Goal: Task Accomplishment & Management: Use online tool/utility

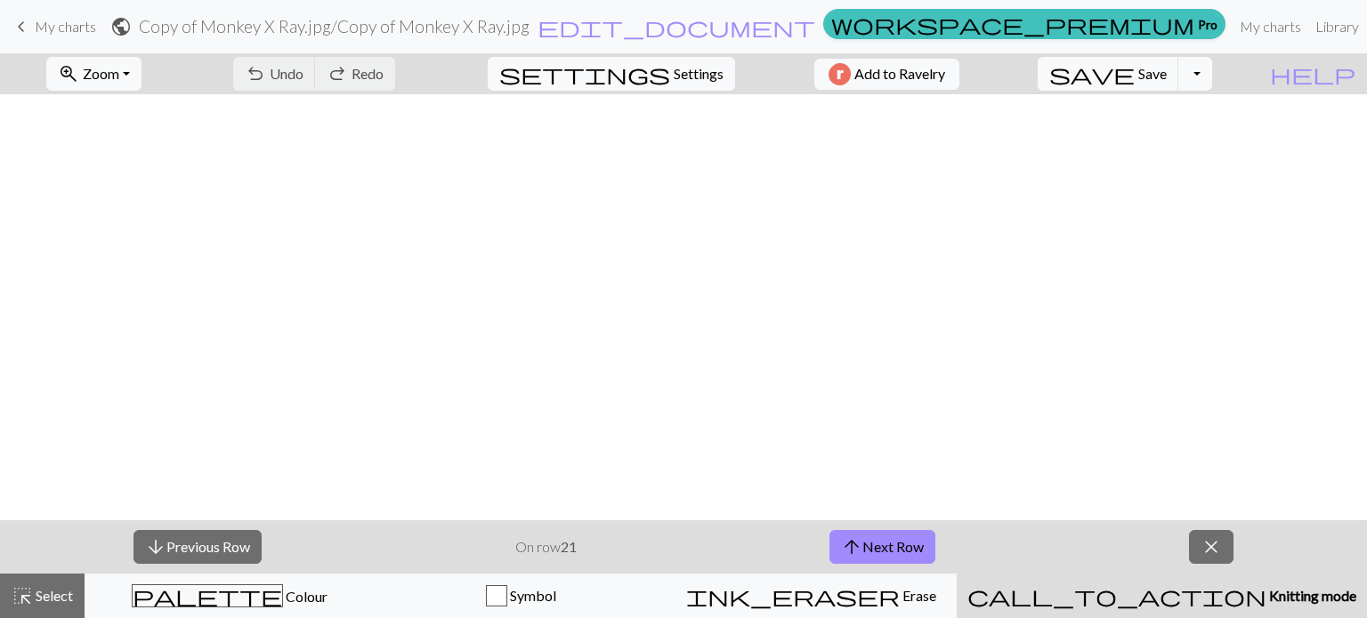
scroll to position [894, 0]
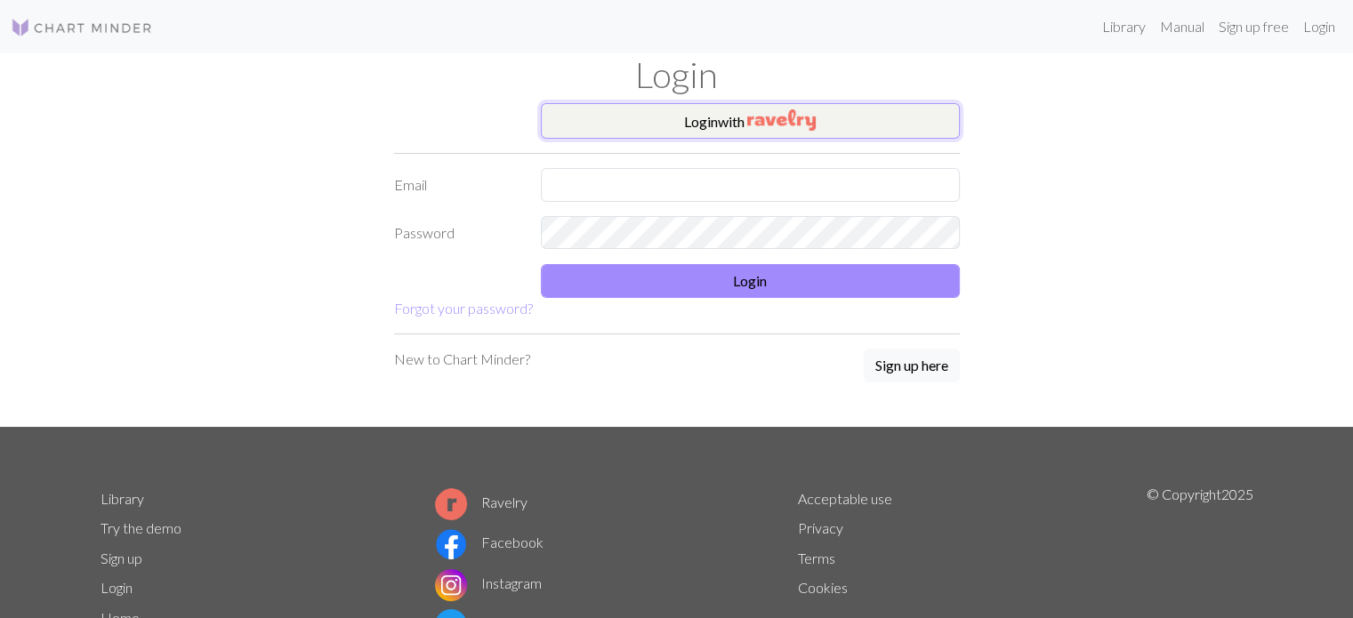
click at [558, 127] on button "Login with" at bounding box center [750, 121] width 419 height 36
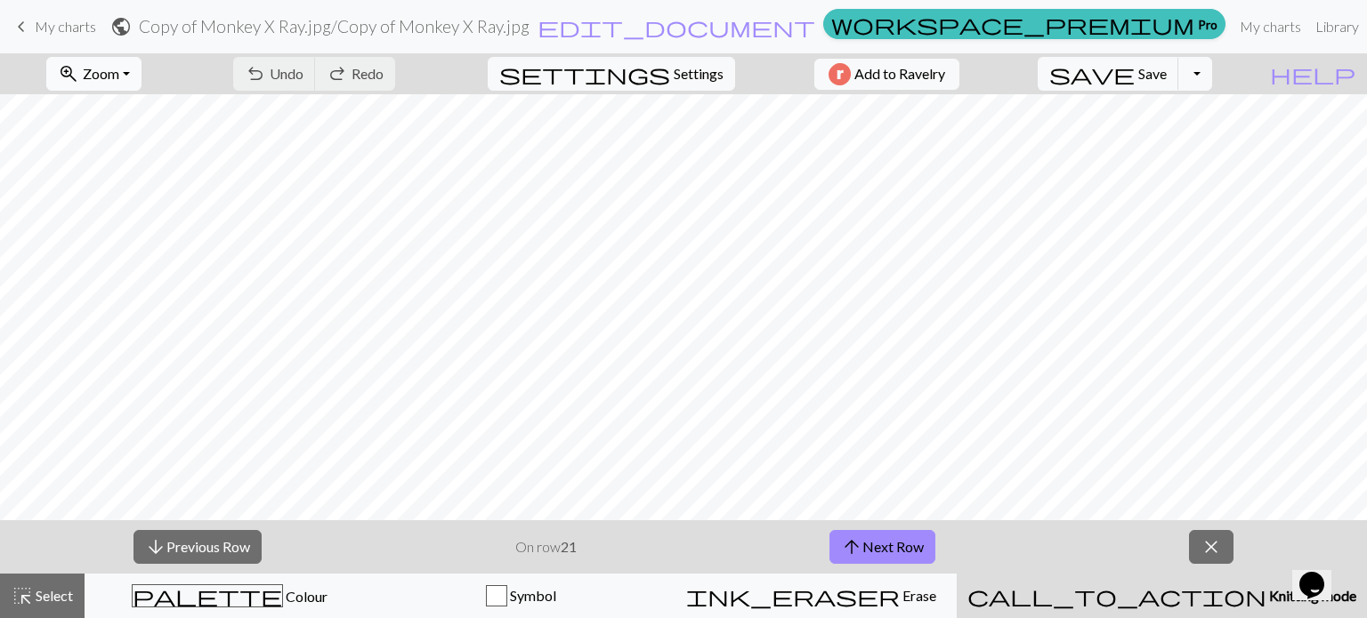
click at [131, 59] on button "zoom_in Zoom Zoom" at bounding box center [93, 74] width 95 height 34
click at [131, 111] on button "Fit all" at bounding box center [117, 113] width 141 height 28
click at [908, 544] on button "arrow_upward Next Row" at bounding box center [882, 547] width 106 height 34
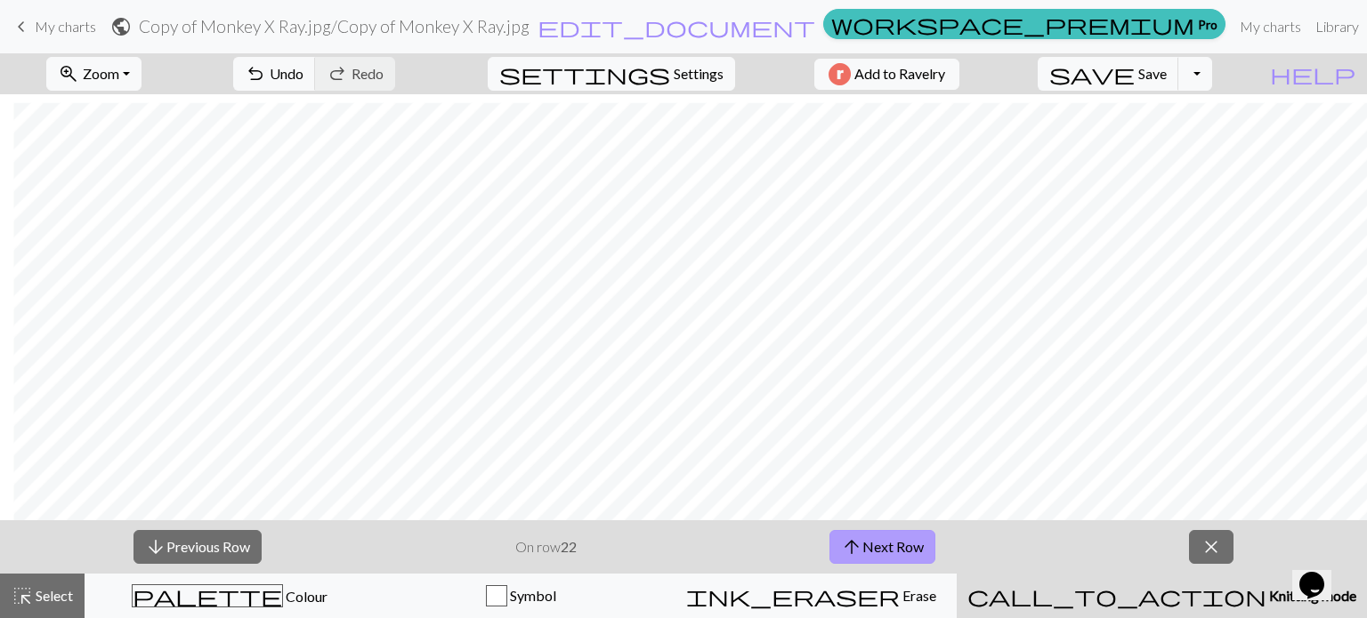
click at [931, 540] on button "arrow_upward Next Row" at bounding box center [882, 547] width 106 height 34
click at [1178, 83] on button "save Save Save" at bounding box center [1107, 74] width 141 height 34
click at [1167, 82] on span "Save" at bounding box center [1152, 73] width 28 height 17
click at [1177, 82] on div "Chart saved Chart saved" at bounding box center [683, 70] width 1367 height 141
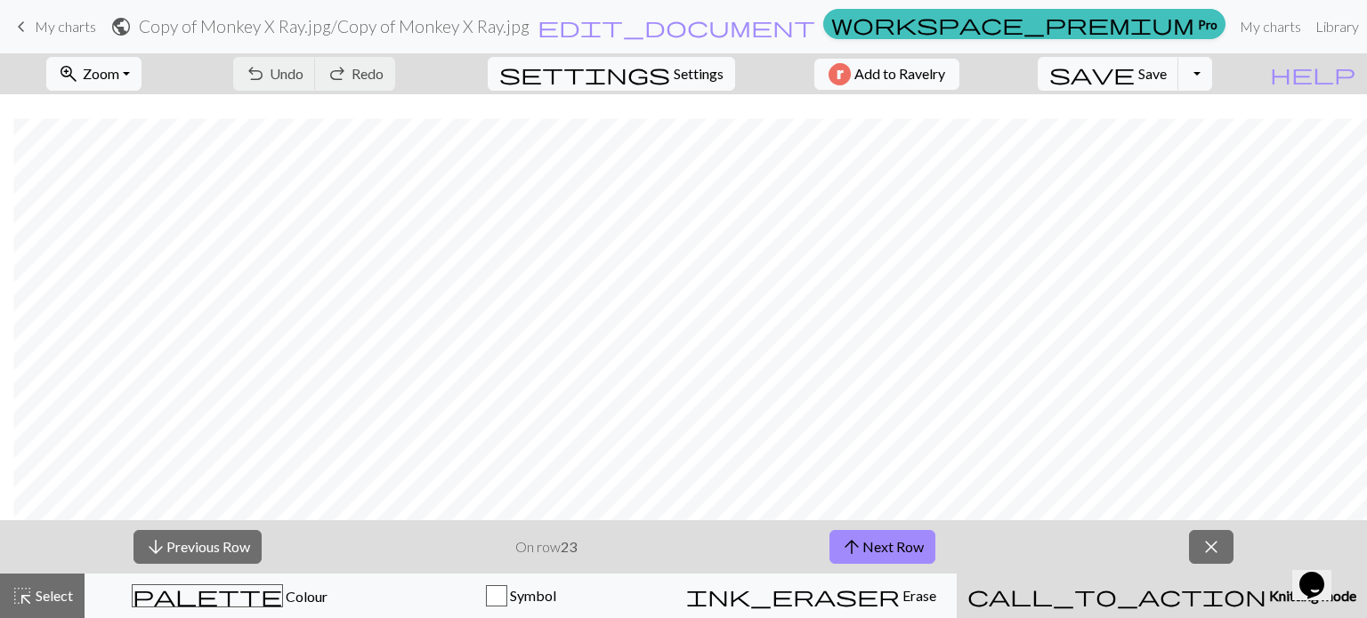
scroll to position [894, 115]
drag, startPoint x: 559, startPoint y: 545, endPoint x: 598, endPoint y: -108, distance: 654.3
click at [598, 0] on html "This website uses cookies to ensure you get the best experience on our website.…" at bounding box center [683, 309] width 1367 height 618
click at [885, 542] on button "arrow_upward Next Row" at bounding box center [882, 547] width 106 height 34
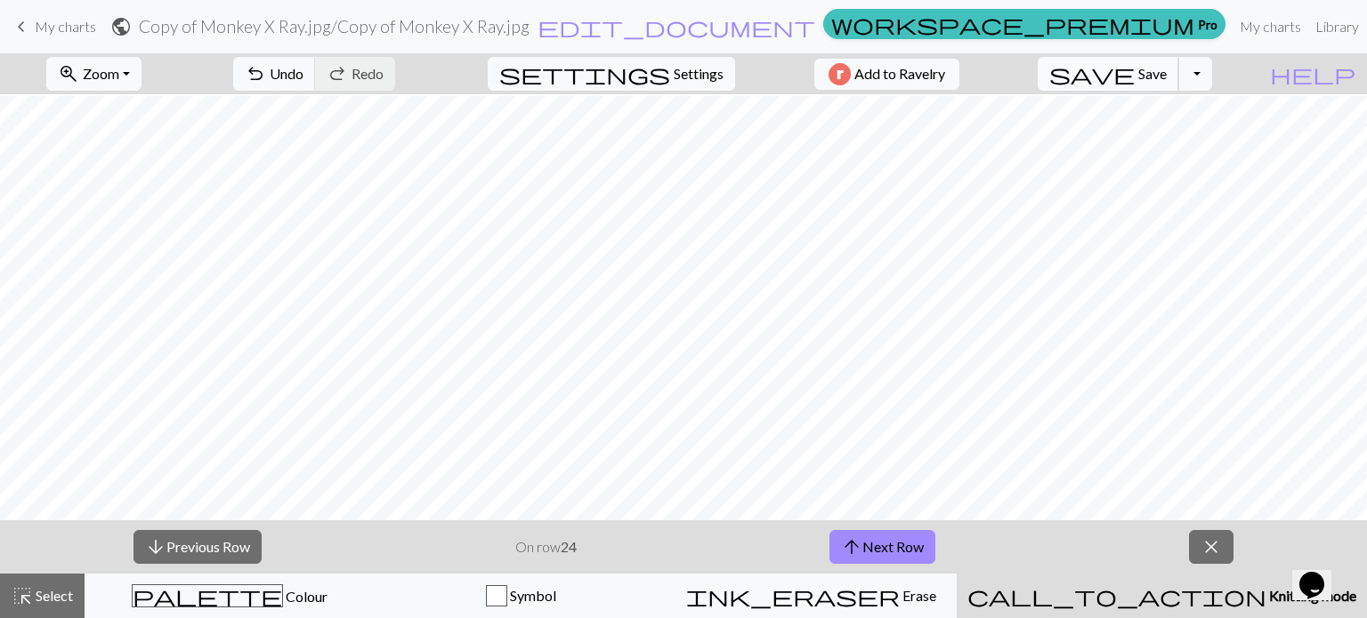
click at [1134, 69] on span "save" at bounding box center [1091, 73] width 85 height 25
click at [1134, 72] on span "save" at bounding box center [1091, 73] width 85 height 25
click at [53, 605] on button "highlight_alt Select Select" at bounding box center [42, 596] width 85 height 44
click at [22, 585] on span "highlight_alt" at bounding box center [22, 596] width 21 height 25
click at [18, 590] on span "highlight_alt" at bounding box center [22, 596] width 21 height 25
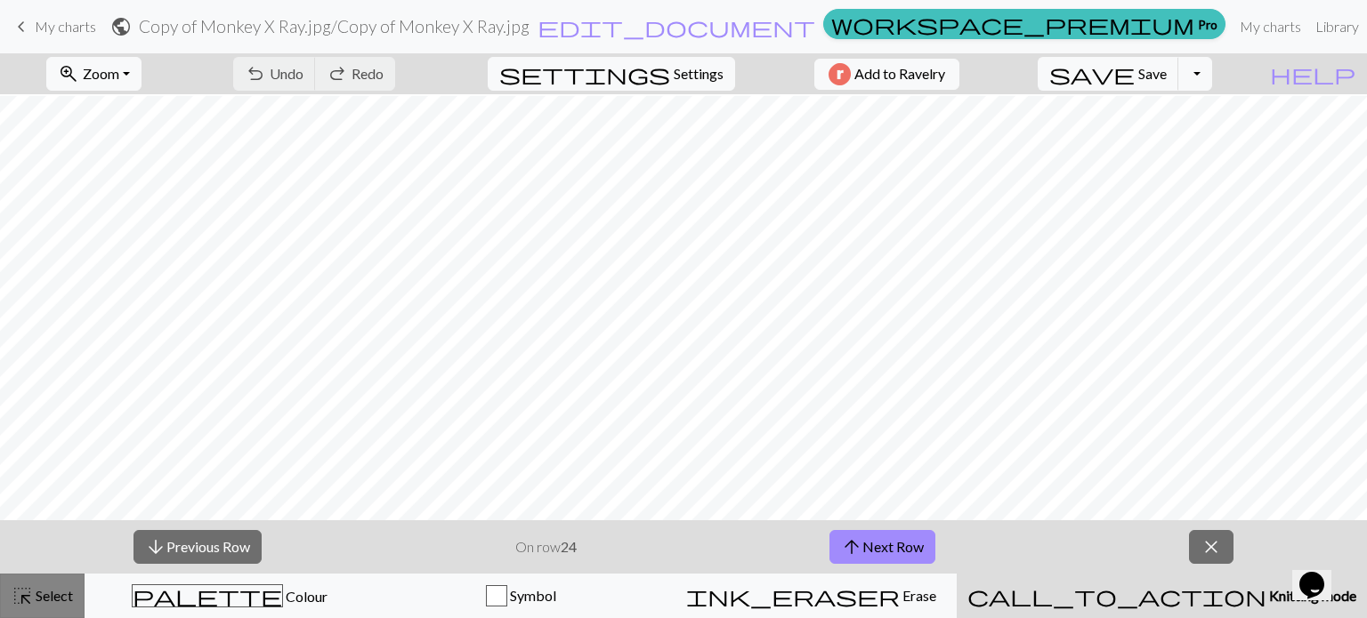
click at [36, 593] on span "Select" at bounding box center [53, 595] width 40 height 17
click at [210, 262] on div "zoom_in Zoom Zoom Fit all Fit width Fit height 50% 100% 150% 200% undo Undo Und…" at bounding box center [683, 335] width 1367 height 565
click at [38, 569] on div "arrow_downward Previous Row On row 24 arrow_upward Next Row close" at bounding box center [683, 547] width 1367 height 53
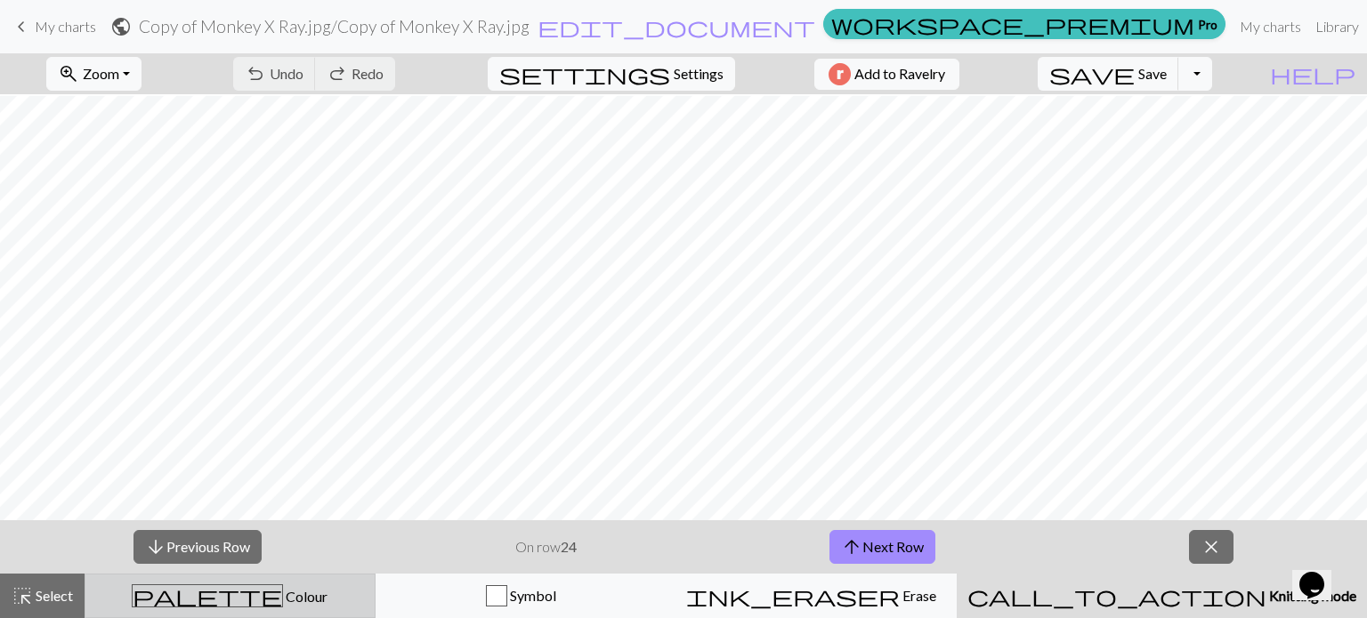
click at [160, 580] on button "palette Colour Colour" at bounding box center [230, 596] width 291 height 44
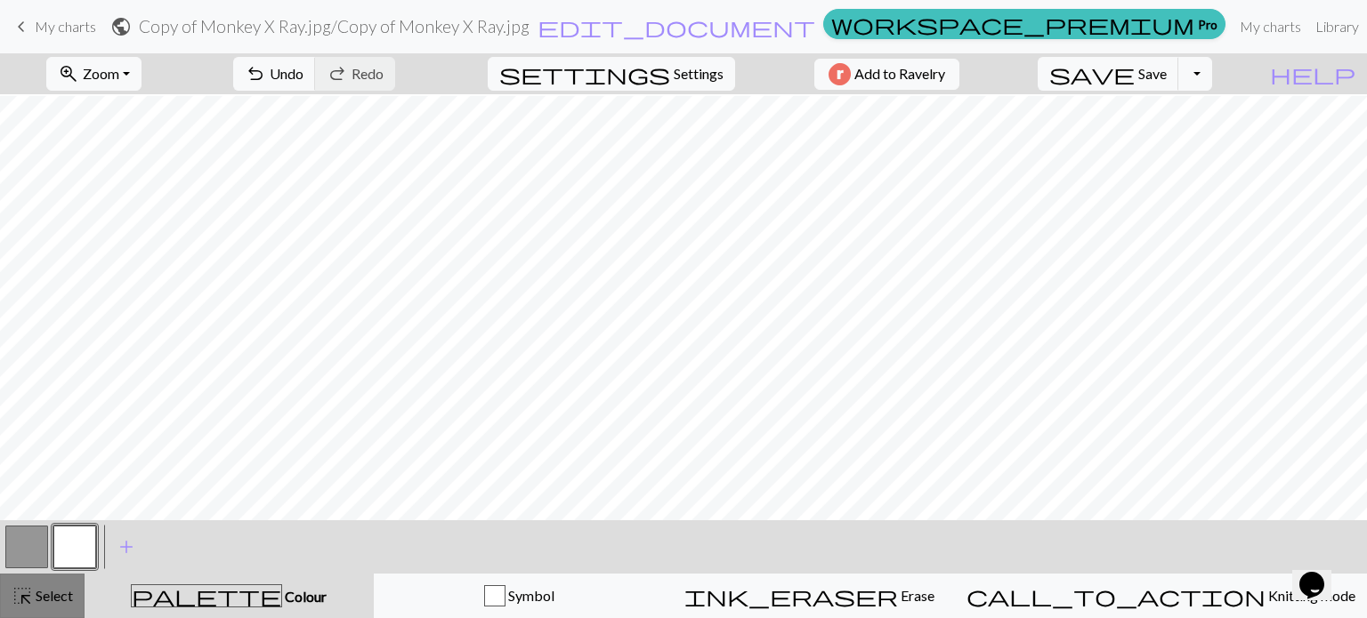
click at [29, 586] on span "highlight_alt" at bounding box center [22, 596] width 21 height 25
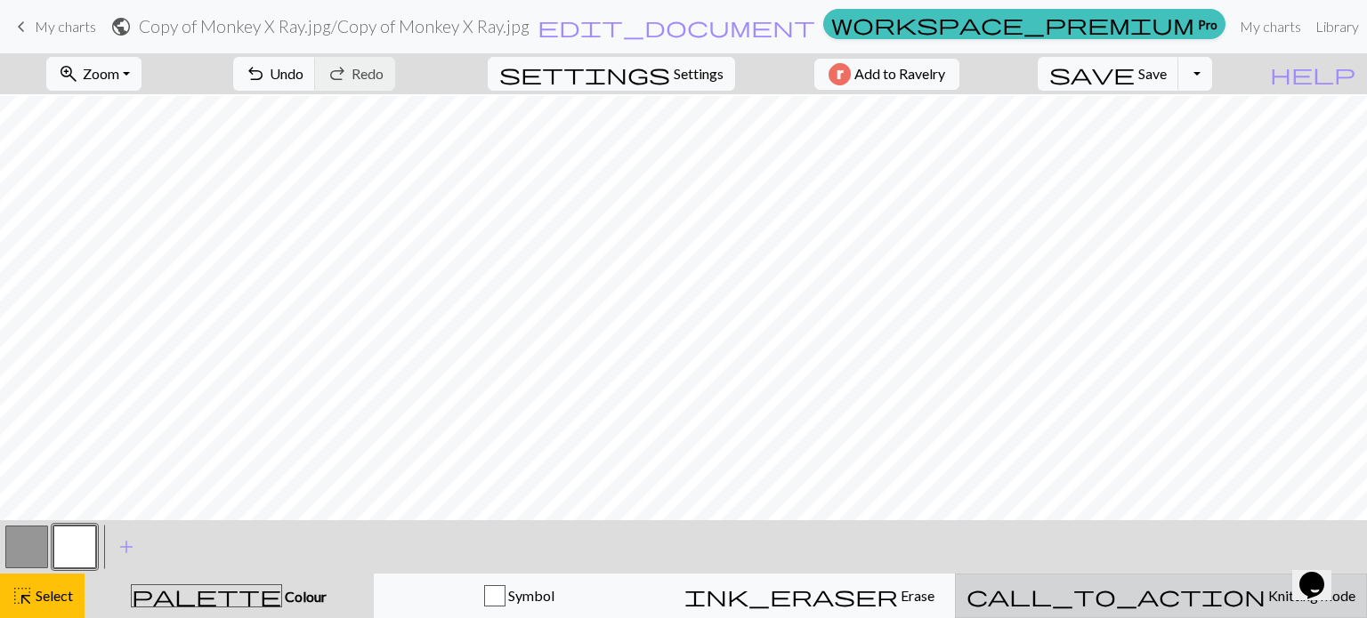
click at [1133, 596] on div "call_to_action Knitting mode Knitting mode" at bounding box center [1160, 595] width 389 height 21
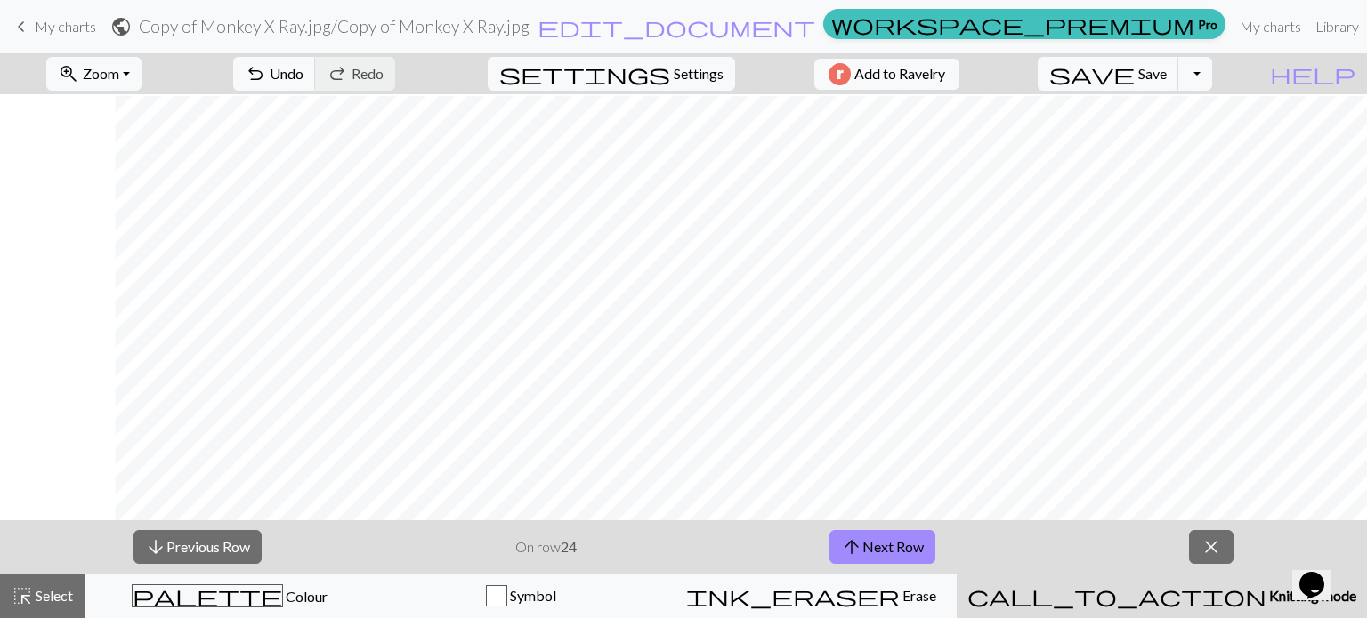
scroll to position [883, 115]
click at [923, 543] on button "arrow_upward Next Row" at bounding box center [882, 547] width 106 height 34
click at [1157, 57] on button "save Save Save" at bounding box center [1107, 74] width 141 height 34
click at [1134, 61] on span "save" at bounding box center [1091, 73] width 85 height 25
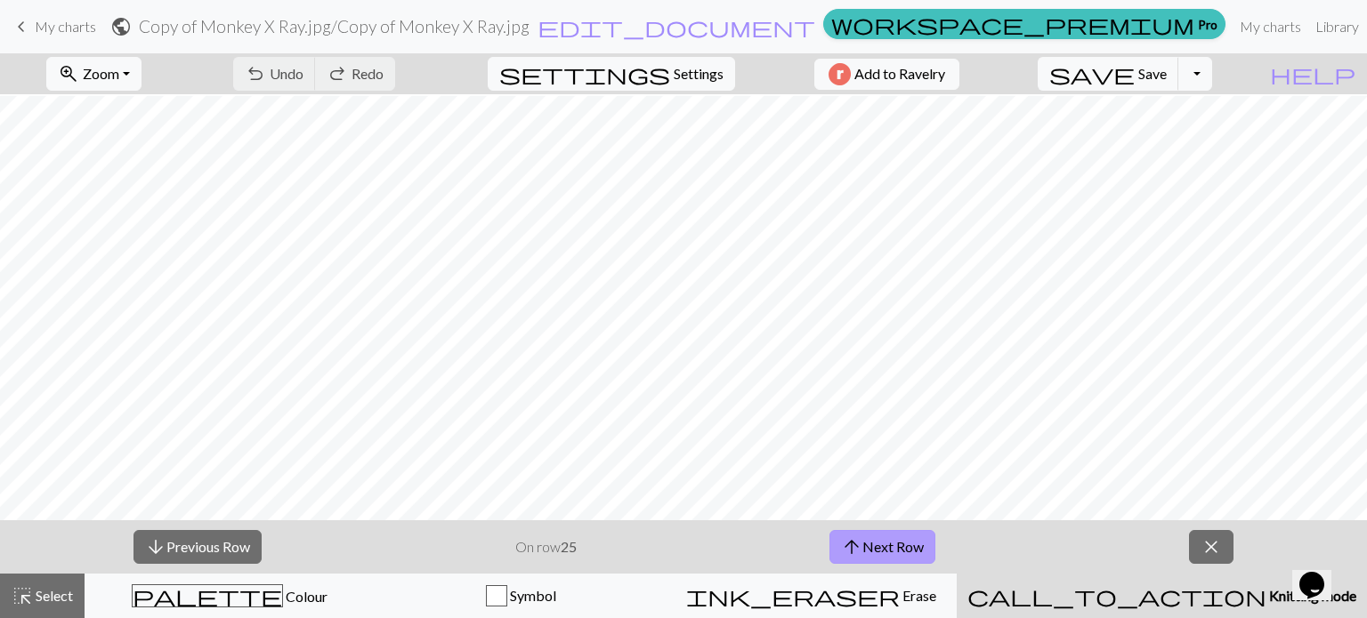
click at [898, 539] on button "arrow_upward Next Row" at bounding box center [882, 547] width 106 height 34
click at [1142, 70] on button "save Save Save" at bounding box center [1107, 74] width 141 height 34
click at [883, 550] on button "arrow_upward Next Row" at bounding box center [882, 547] width 106 height 34
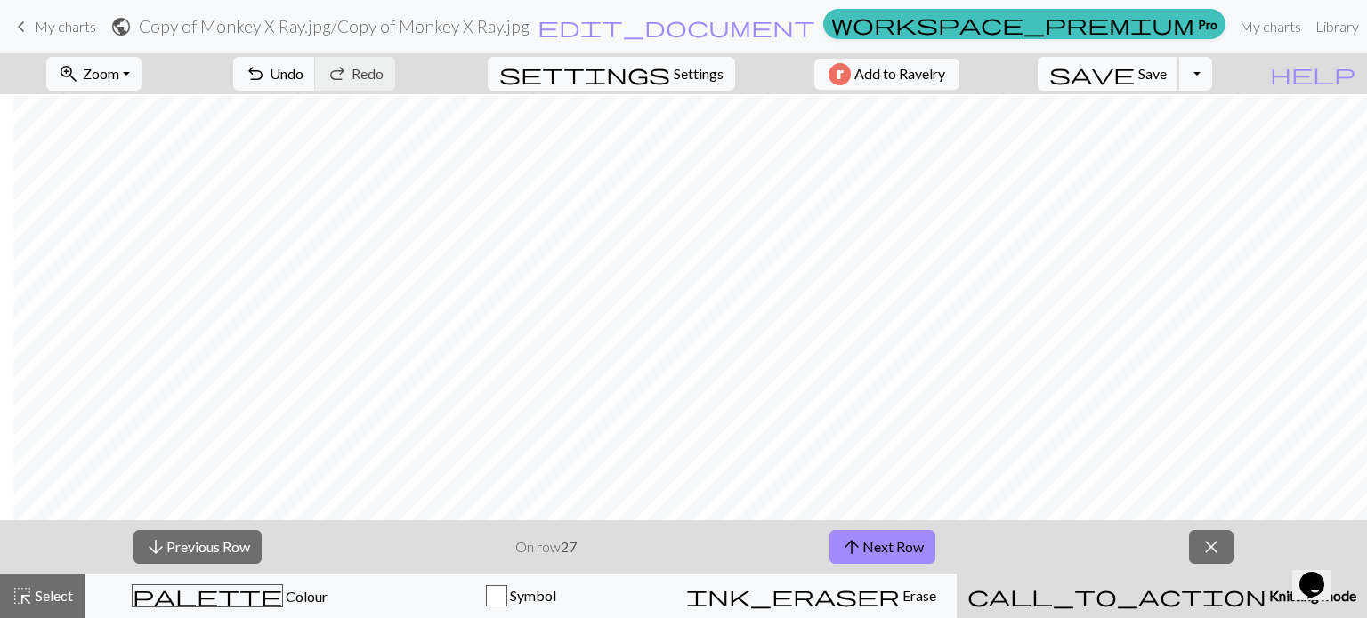
click at [1134, 77] on span "save" at bounding box center [1091, 73] width 85 height 25
click at [1134, 76] on span "save" at bounding box center [1091, 73] width 85 height 25
click at [719, 28] on p "Chart saved" at bounding box center [684, 30] width 74 height 21
click at [908, 555] on button "arrow_upward Next Row" at bounding box center [882, 547] width 106 height 34
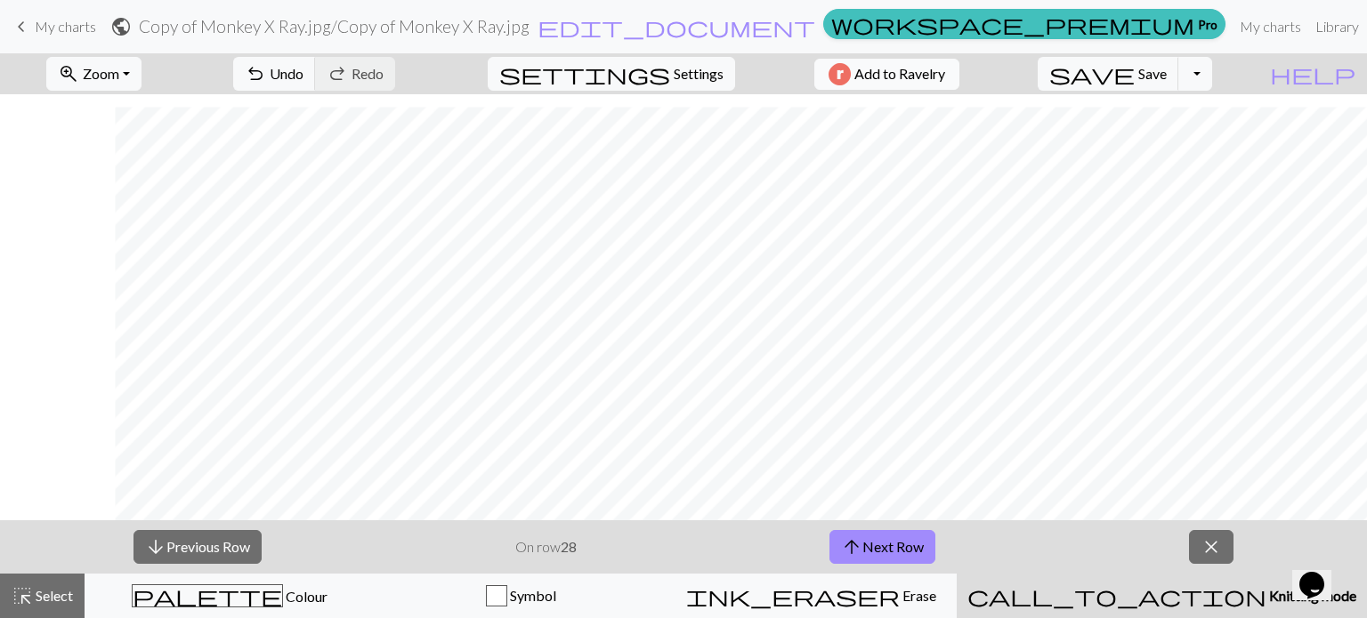
scroll to position [894, 115]
click at [1167, 73] on span "Save" at bounding box center [1152, 73] width 28 height 17
click at [919, 544] on button "arrow_upward Next Row" at bounding box center [882, 547] width 106 height 34
click at [1179, 77] on button "save Save Save" at bounding box center [1107, 74] width 141 height 34
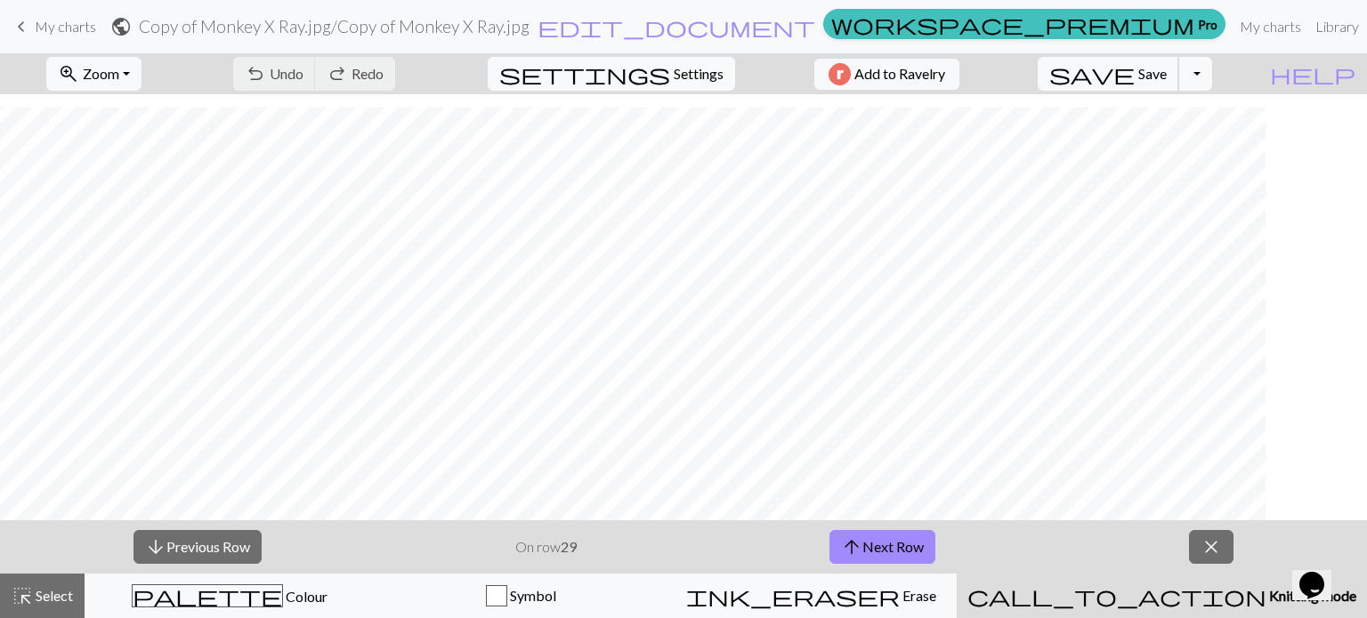
scroll to position [894, 0]
click at [899, 545] on button "arrow_upward Next Row" at bounding box center [882, 547] width 106 height 34
click at [1147, 80] on button "save Save Save" at bounding box center [1107, 74] width 141 height 34
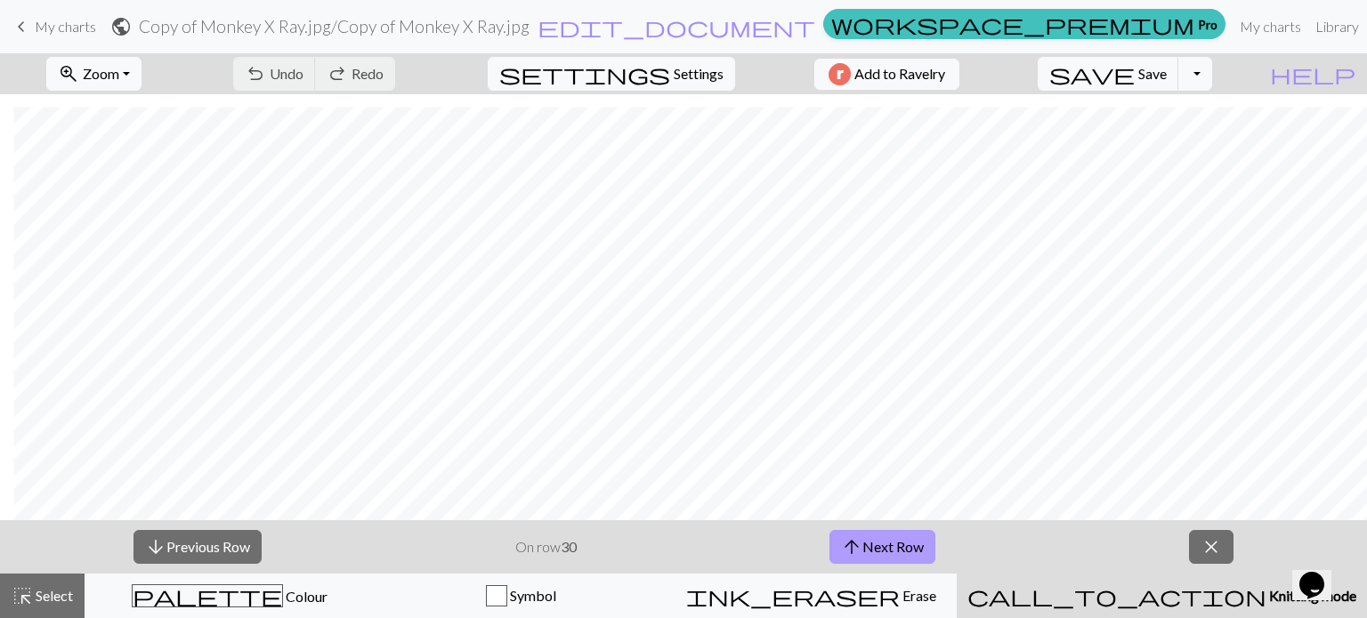
click at [865, 554] on button "arrow_upward Next Row" at bounding box center [882, 547] width 106 height 34
click at [1167, 66] on span "Save" at bounding box center [1152, 73] width 28 height 17
click at [860, 547] on span "arrow_upward" at bounding box center [851, 547] width 21 height 25
click at [1134, 75] on span "save" at bounding box center [1091, 73] width 85 height 25
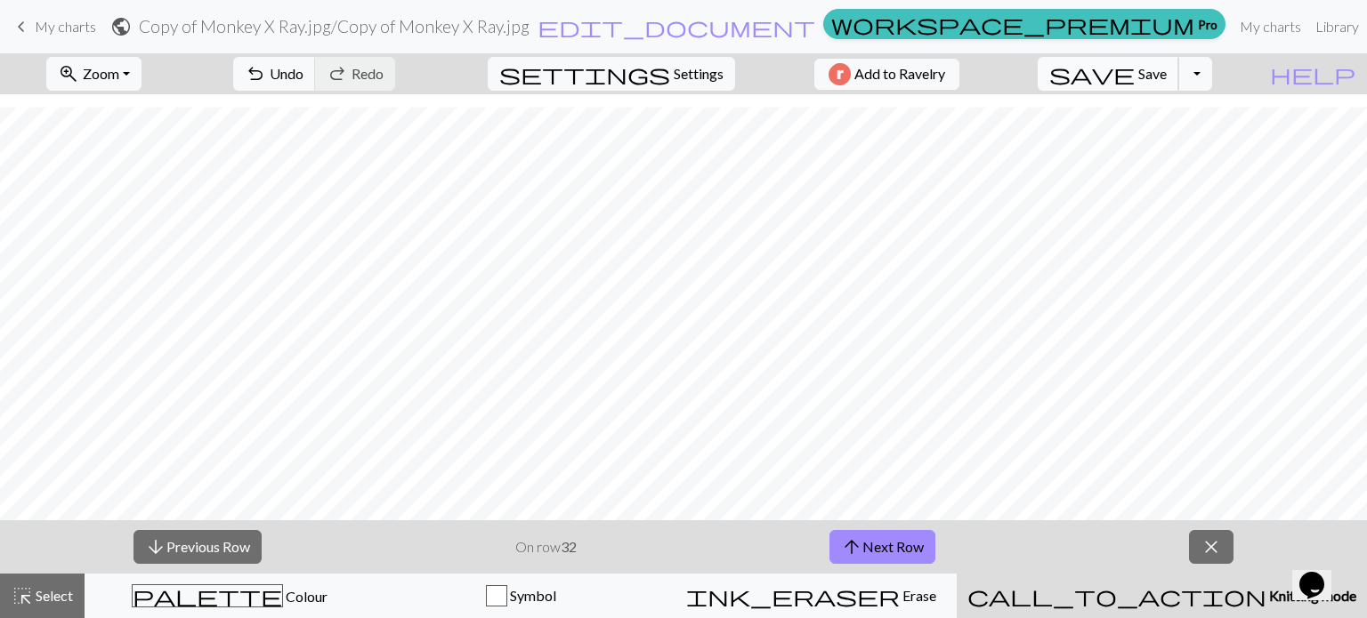
click at [1134, 75] on span "save" at bounding box center [1091, 73] width 85 height 25
click at [34, 69] on div "zoom_in Zoom Zoom Fit all Fit width Fit height 50% 100% 150% 200% undo Undo Und…" at bounding box center [629, 73] width 1258 height 41
click at [674, 72] on span "Settings" at bounding box center [699, 73] width 50 height 21
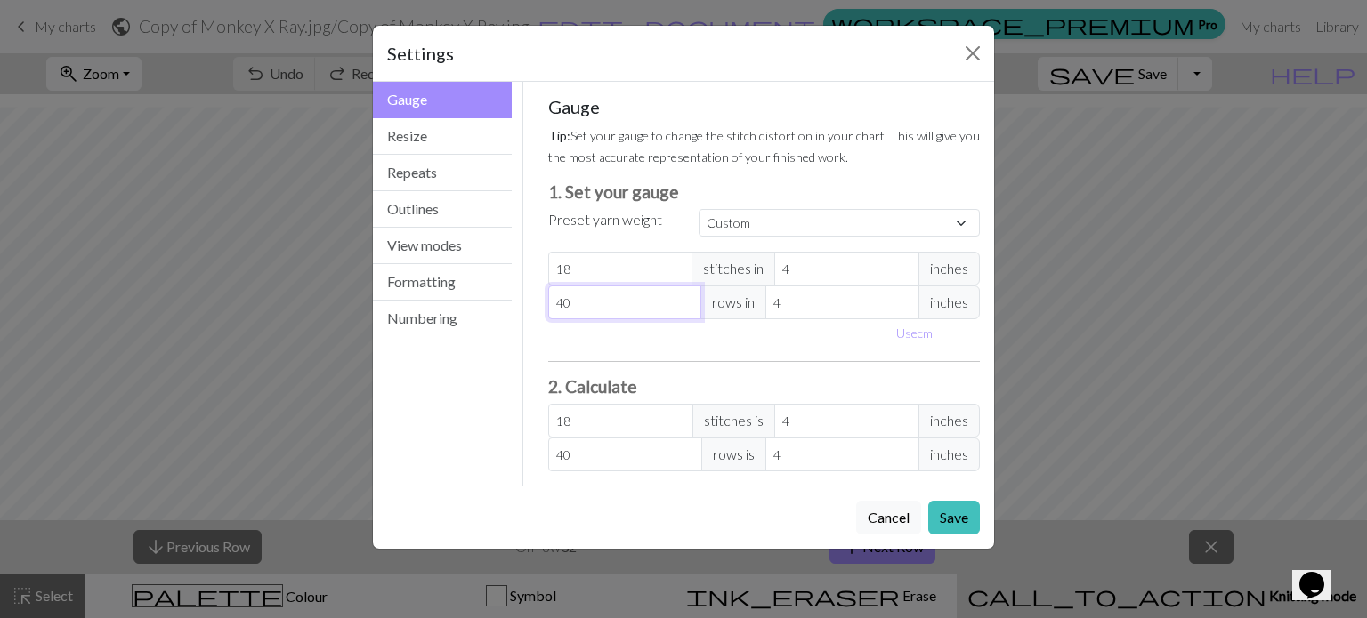
drag, startPoint x: 624, startPoint y: 309, endPoint x: 534, endPoint y: 290, distance: 91.8
click at [536, 291] on div "Gauge Tip: Set your gauge to change the stitch distortion in your chart. This w…" at bounding box center [764, 284] width 461 height 404
type input "3"
type input "32"
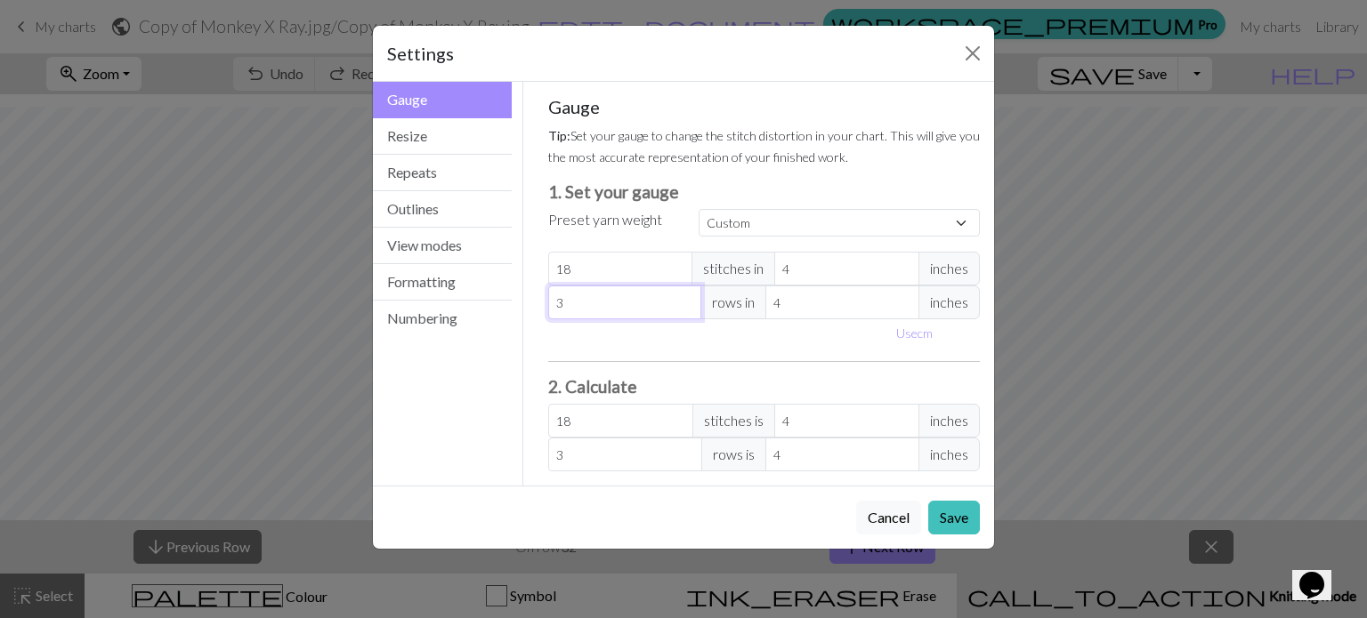
type input "32"
click at [954, 511] on button "Save" at bounding box center [954, 518] width 52 height 34
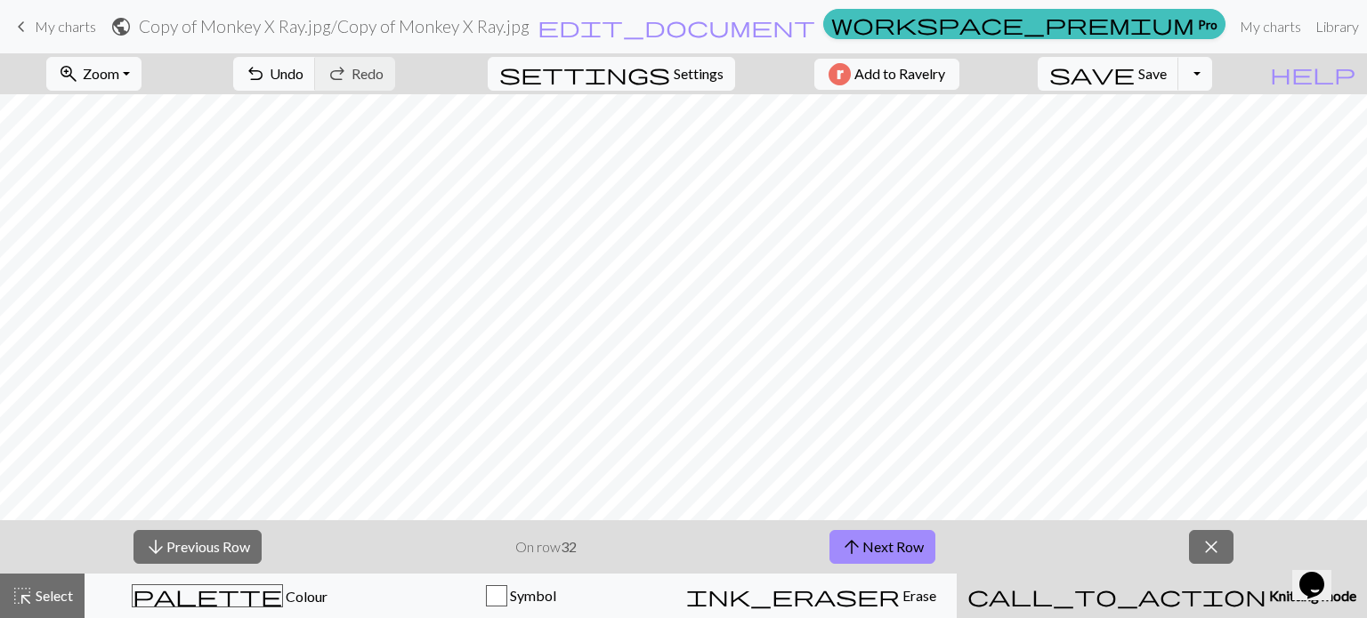
scroll to position [858, 0]
click at [1167, 69] on span "Save" at bounding box center [1152, 73] width 28 height 17
click at [1167, 70] on span "Save" at bounding box center [1152, 73] width 28 height 17
